Goal: Information Seeking & Learning: Understand process/instructions

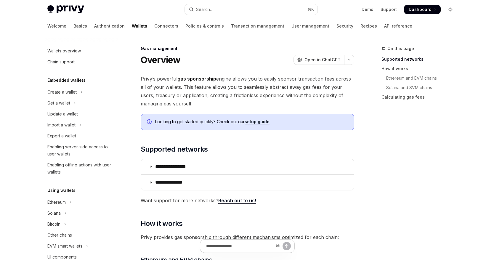
scroll to position [256, 0]
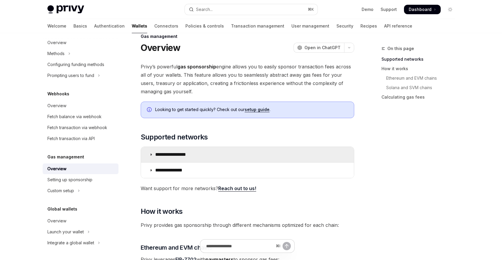
click at [186, 157] on p "**********" at bounding box center [177, 155] width 44 height 6
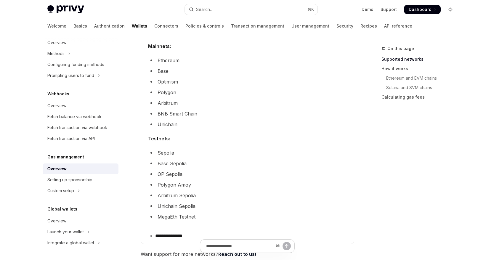
scroll to position [121, 0]
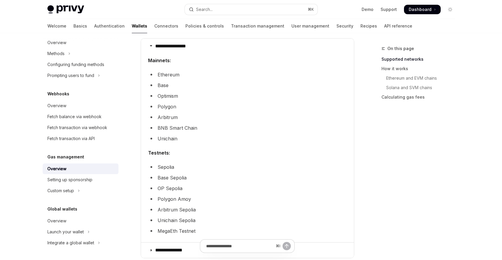
click at [161, 85] on li "Base" at bounding box center [247, 85] width 199 height 8
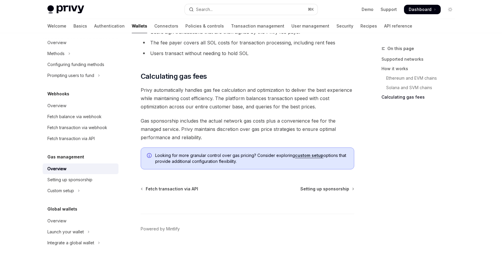
scroll to position [633, 0]
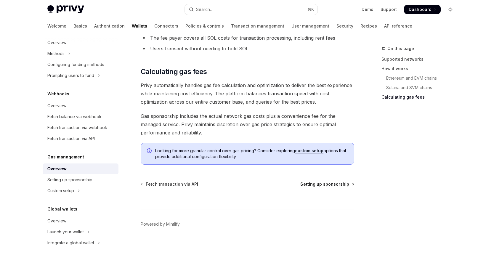
click at [338, 184] on span "Setting up sponsorship" at bounding box center [324, 184] width 49 height 6
type textarea "*"
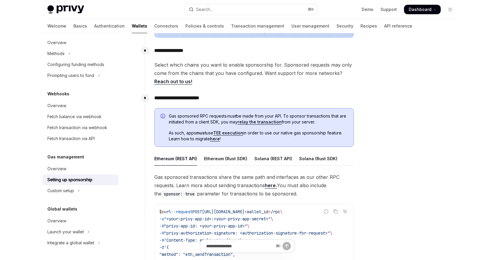
scroll to position [270, 0]
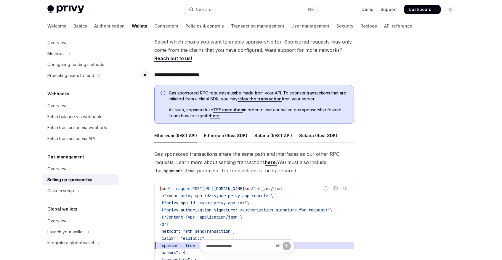
drag, startPoint x: 171, startPoint y: 91, endPoint x: 331, endPoint y: 100, distance: 160.2
click at [331, 100] on span "Gas sponsored RPC requests must be made from your API. To sponsor transactions …" at bounding box center [258, 96] width 179 height 12
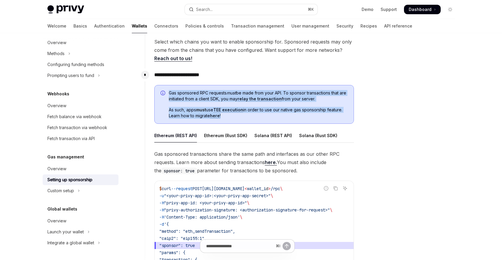
drag, startPoint x: 165, startPoint y: 109, endPoint x: 325, endPoint y: 113, distance: 160.0
click at [325, 113] on div "Gas sponsored RPC requests must be made from your API. To sponsor transactions …" at bounding box center [254, 104] width 200 height 39
click at [325, 113] on span "As such, apps must use TEE execution in order to use our native gas sponsorship…" at bounding box center [258, 113] width 179 height 12
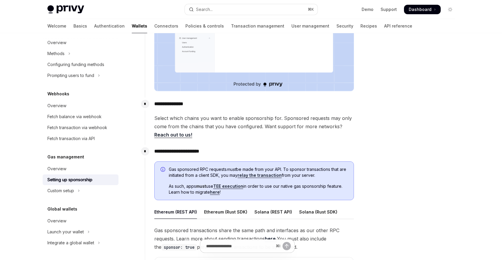
scroll to position [88, 0]
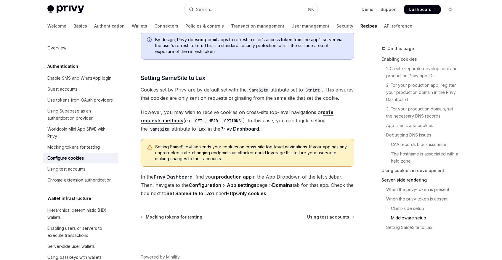
scroll to position [2042, 0]
